Goal: Find specific page/section: Find specific page/section

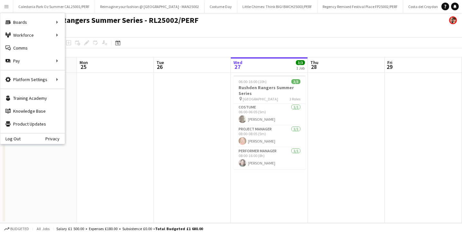
scroll to position [0, 154]
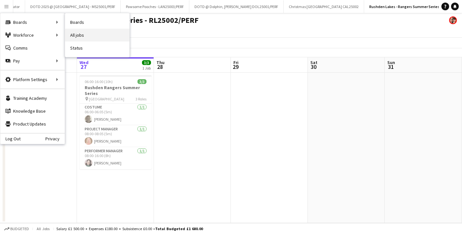
click at [89, 33] on link "All jobs" at bounding box center [97, 35] width 64 height 13
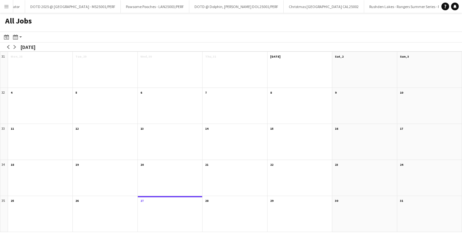
scroll to position [0, 695]
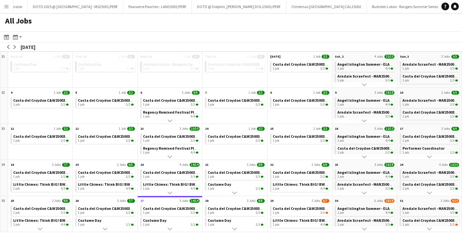
click at [236, 227] on app-icon "Scroll down" at bounding box center [234, 229] width 5 height 5
click at [236, 229] on app-icon "Scroll down" at bounding box center [234, 229] width 5 height 5
click at [234, 215] on link "Costume Day 1 job 1/1" at bounding box center [235, 215] width 55 height 9
